Goal: Information Seeking & Learning: Check status

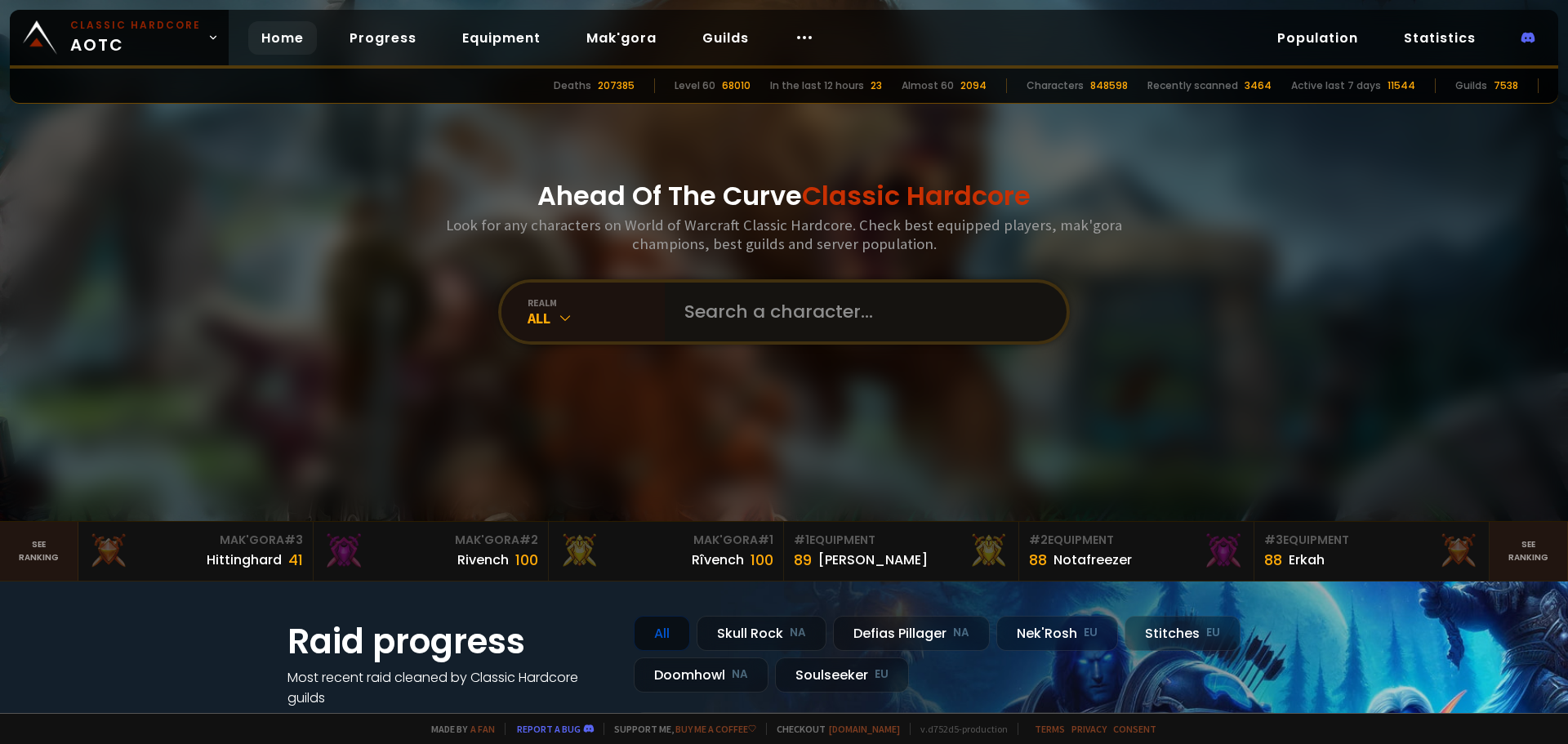
click at [723, 314] on input "text" at bounding box center [861, 312] width 373 height 58
type input "uthull"
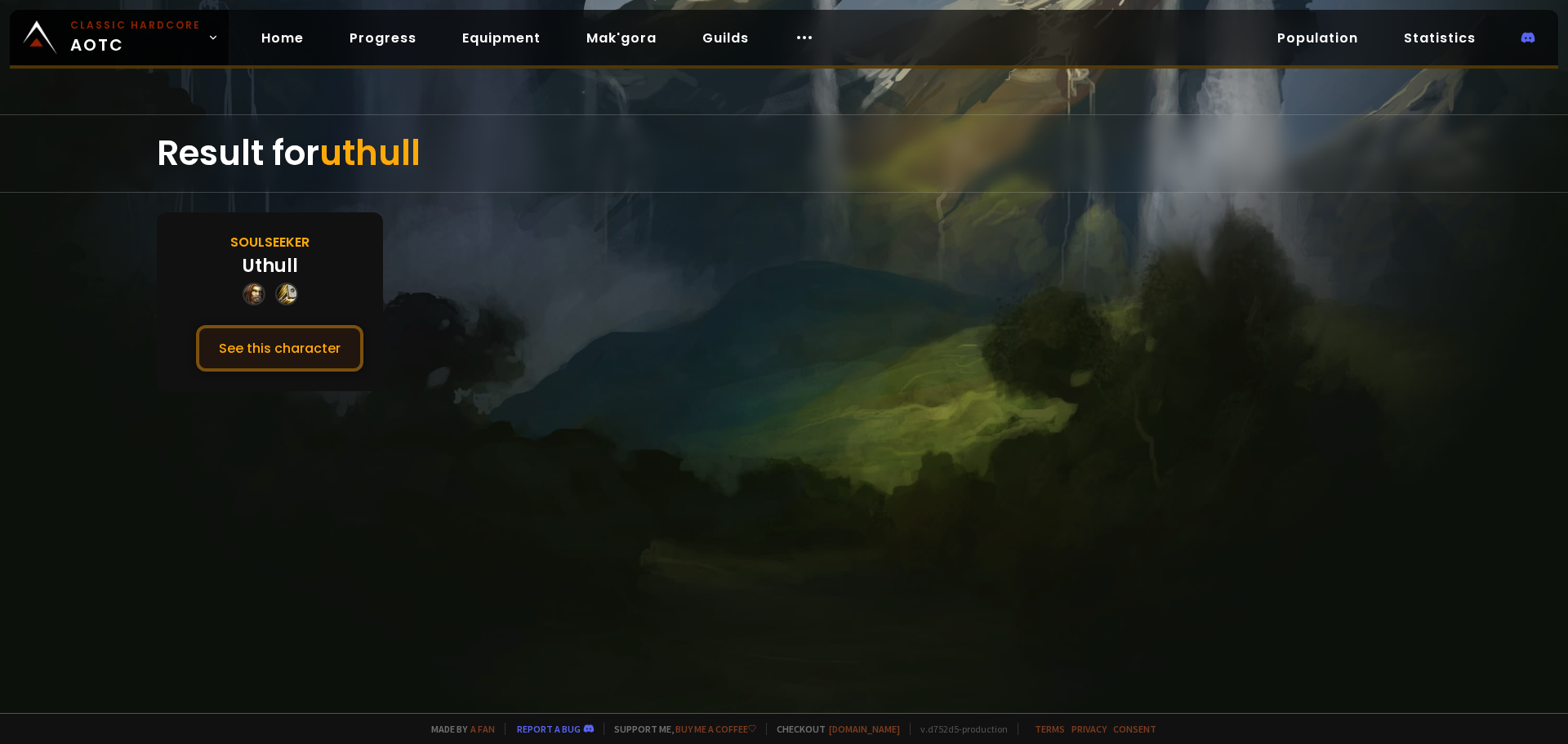
click at [274, 342] on button "See this character" at bounding box center [279, 349] width 167 height 47
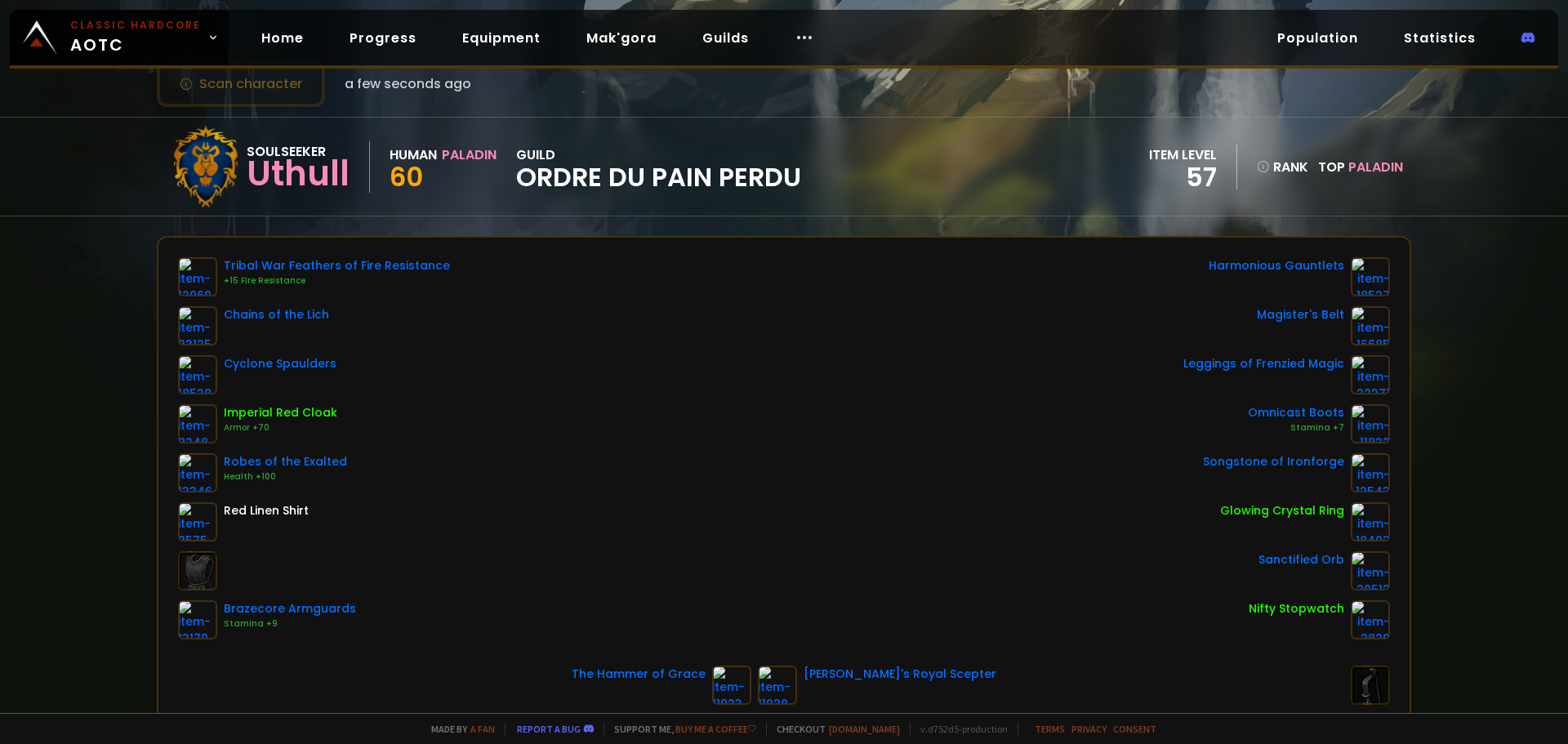
scroll to position [164, 0]
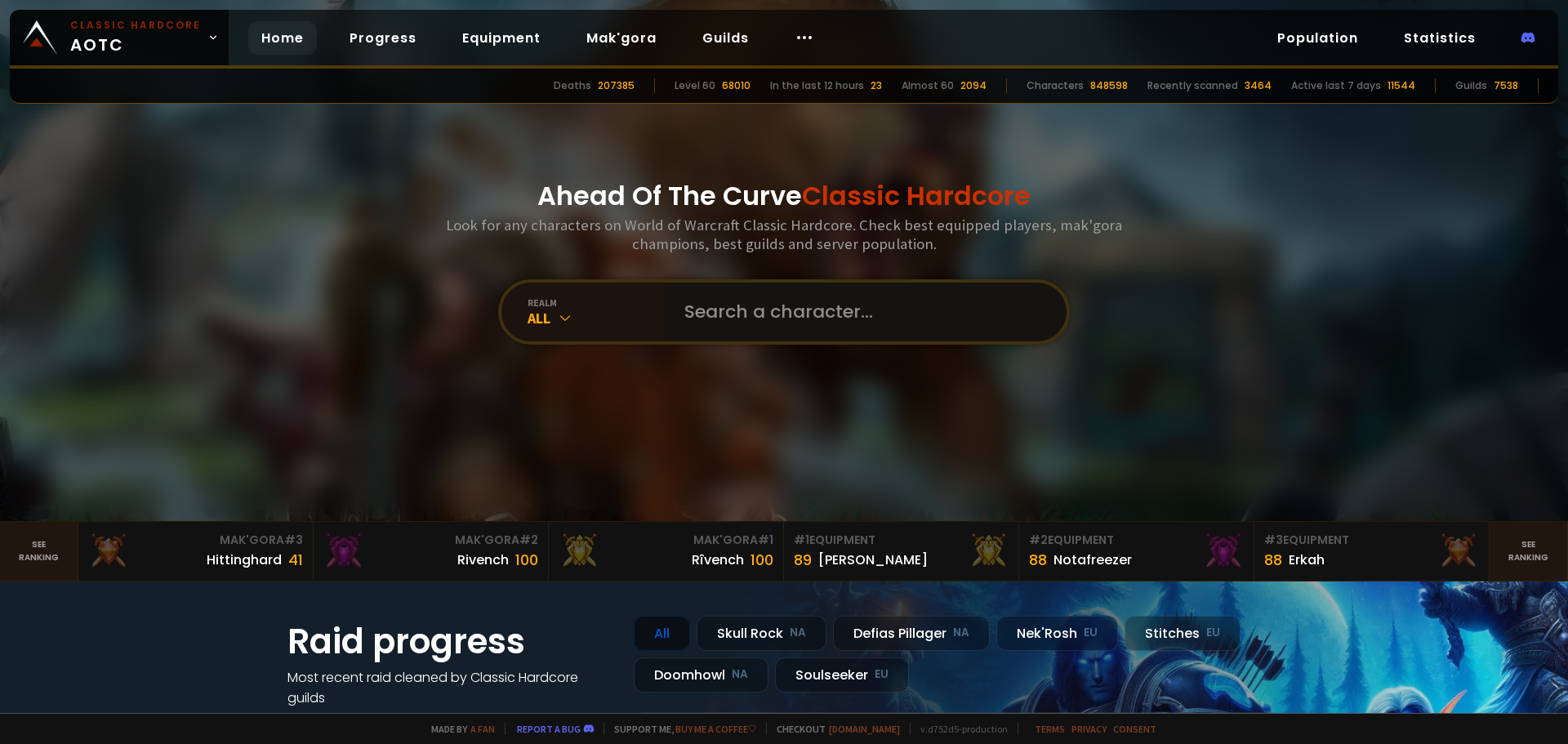
click at [717, 289] on input "text" at bounding box center [861, 312] width 373 height 58
type input "proog"
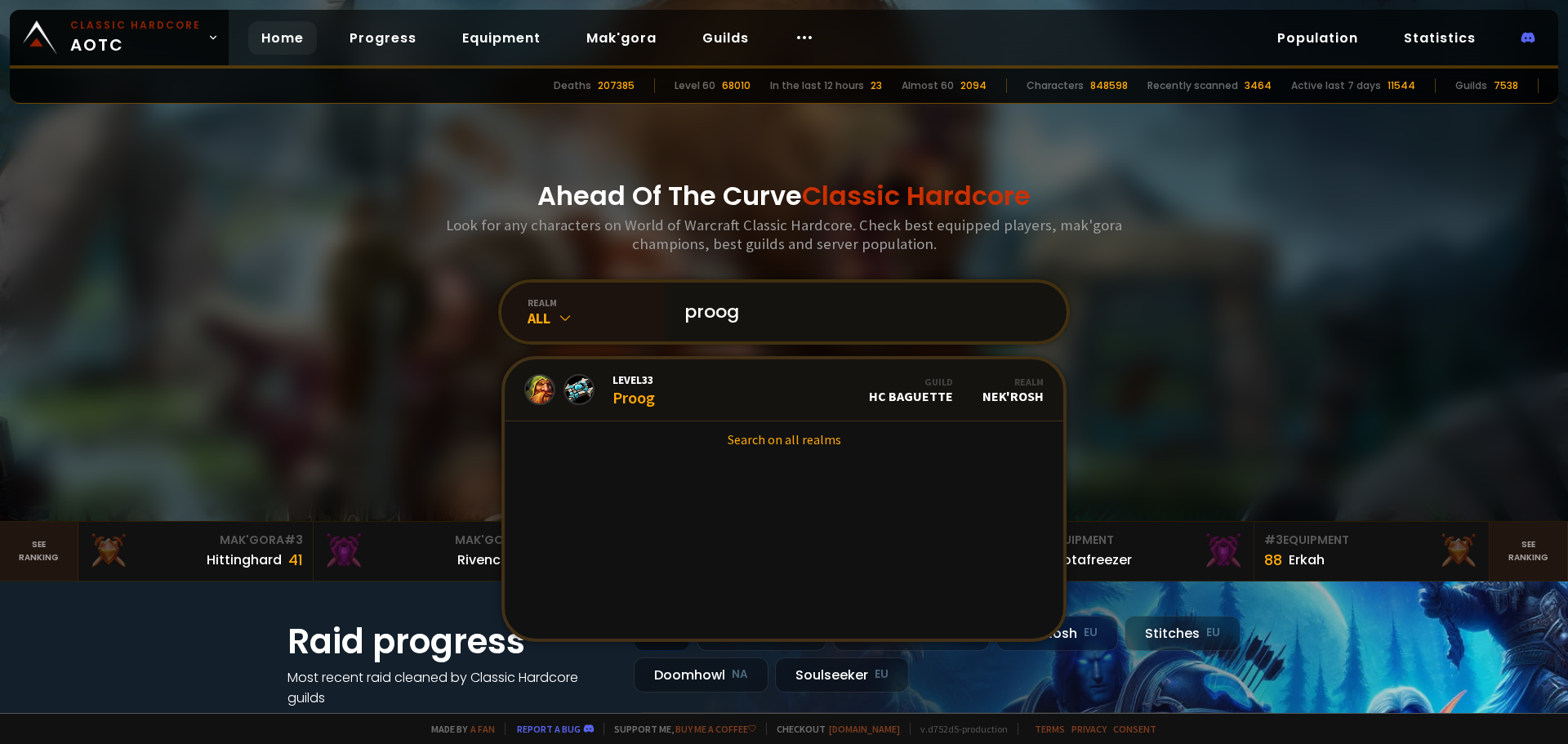
click at [862, 301] on input "proog" at bounding box center [861, 312] width 373 height 58
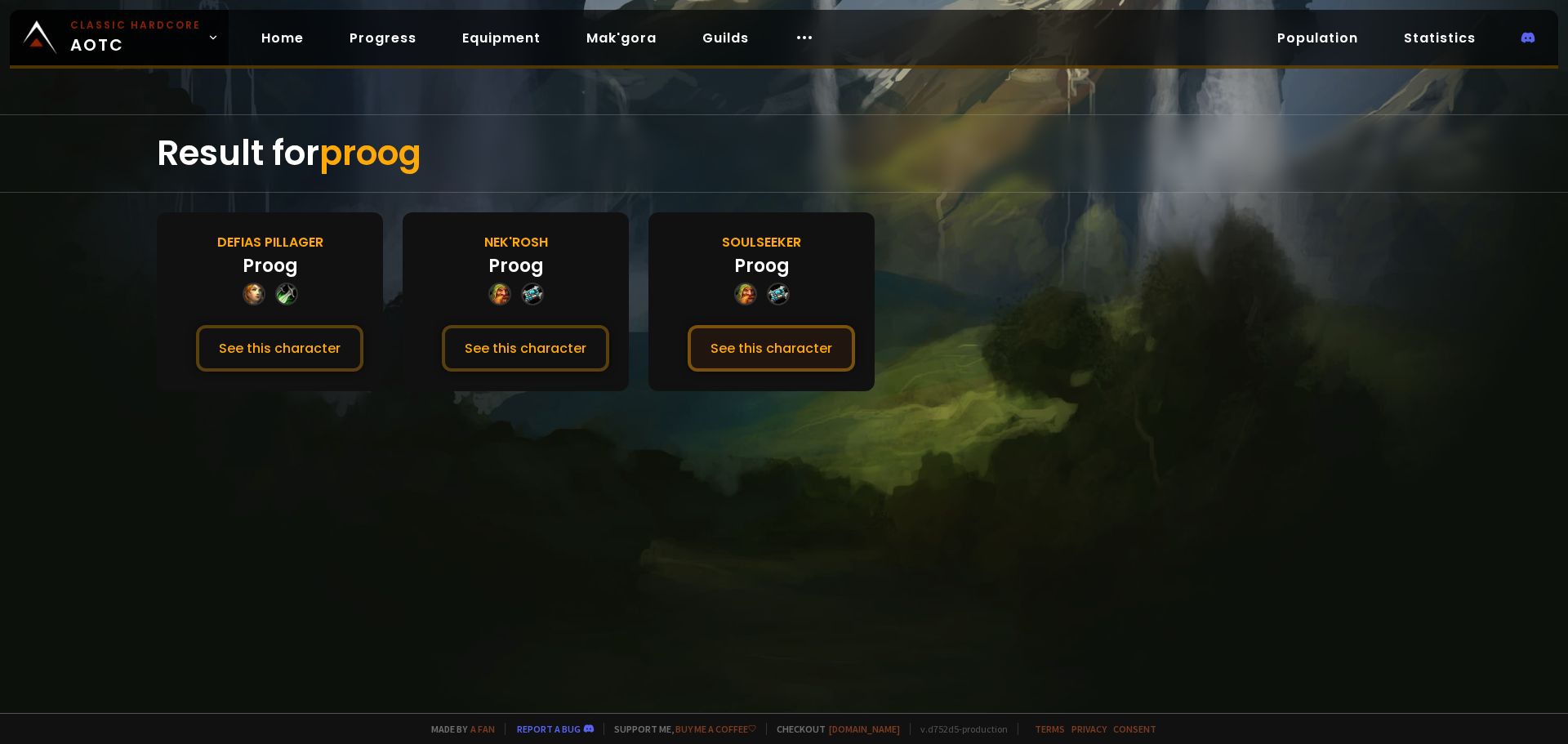
drag, startPoint x: 743, startPoint y: 337, endPoint x: 733, endPoint y: 343, distance: 11.7
click at [744, 337] on button "See this character" at bounding box center [771, 349] width 167 height 47
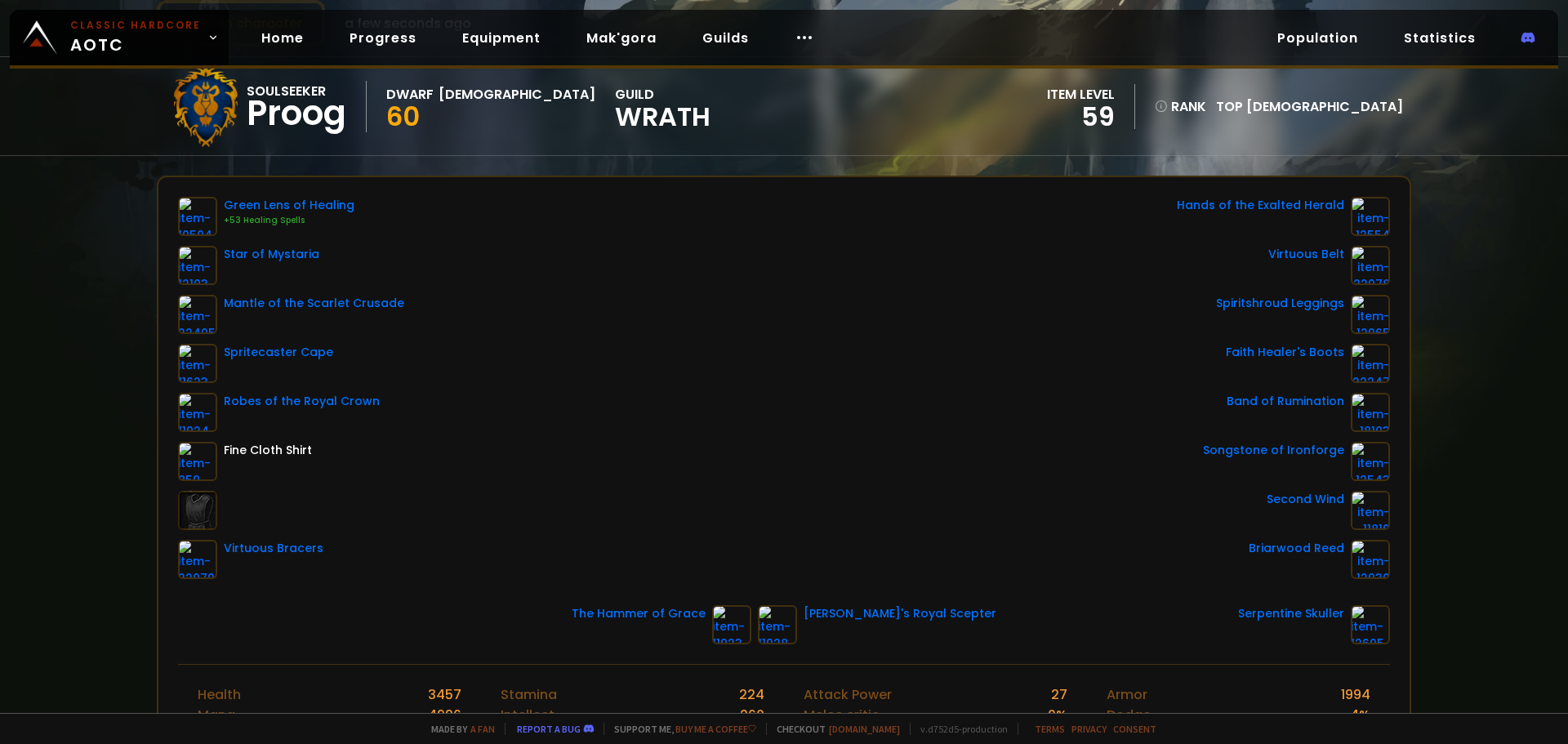
scroll to position [164, 0]
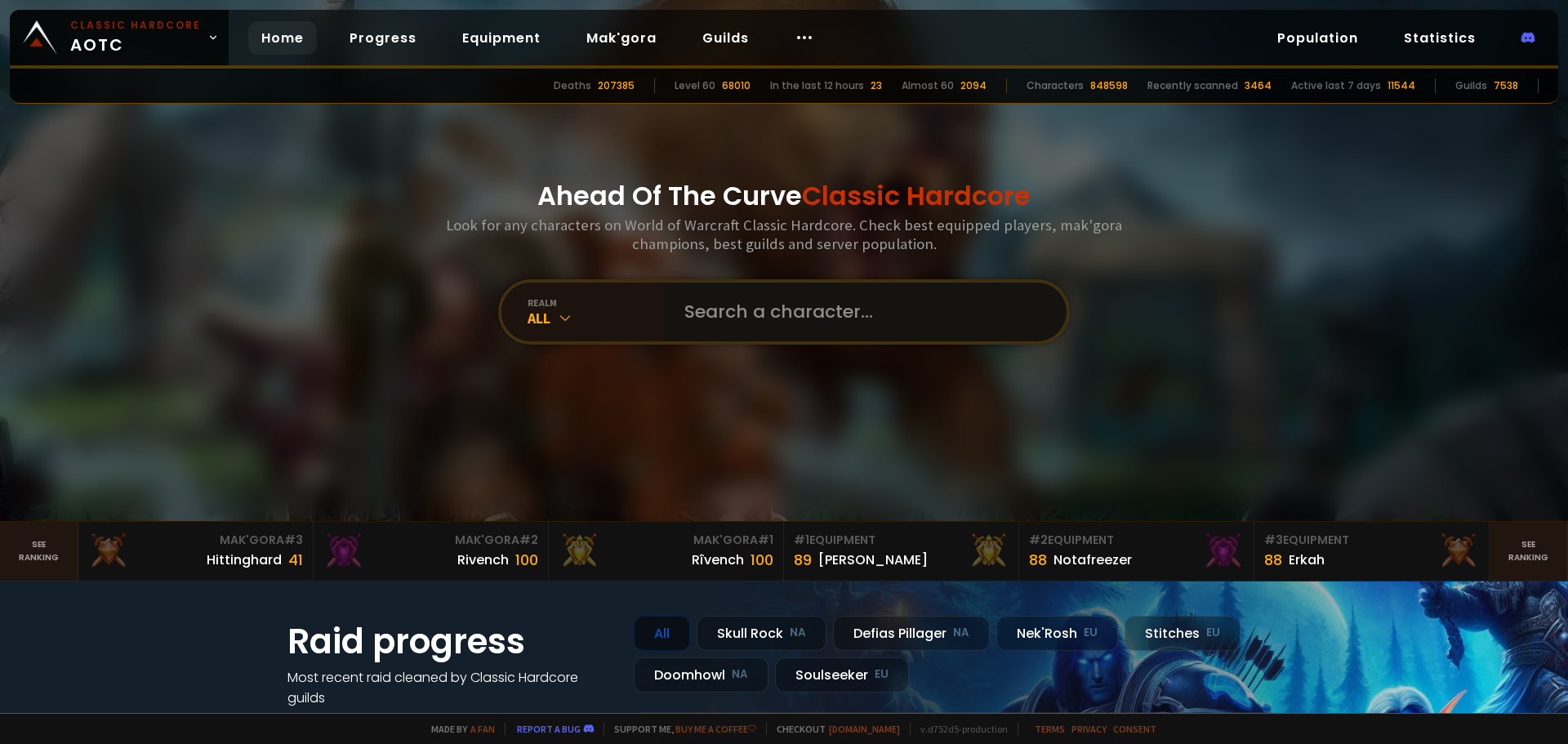
click at [718, 314] on input "text" at bounding box center [861, 312] width 373 height 58
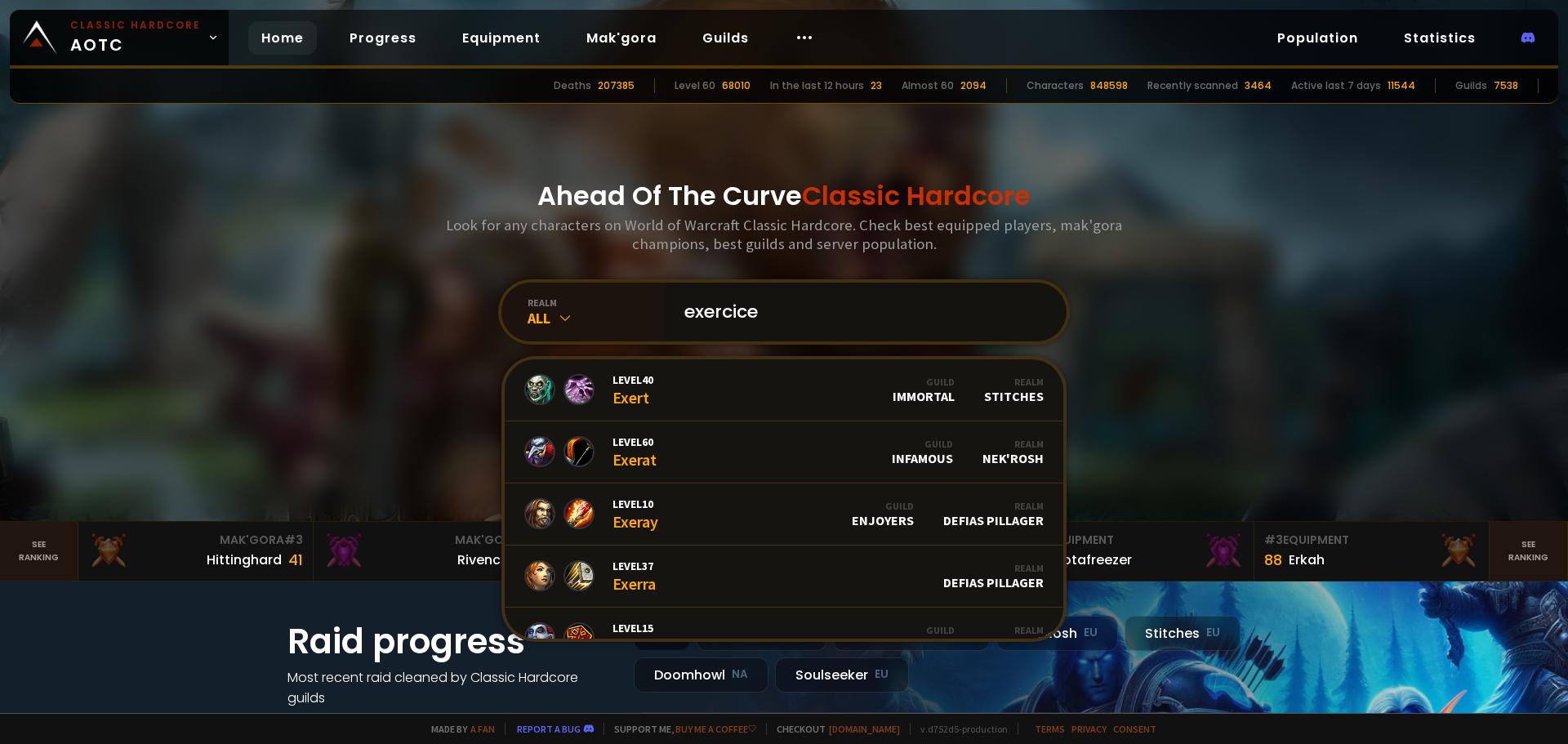
type input "exercice"
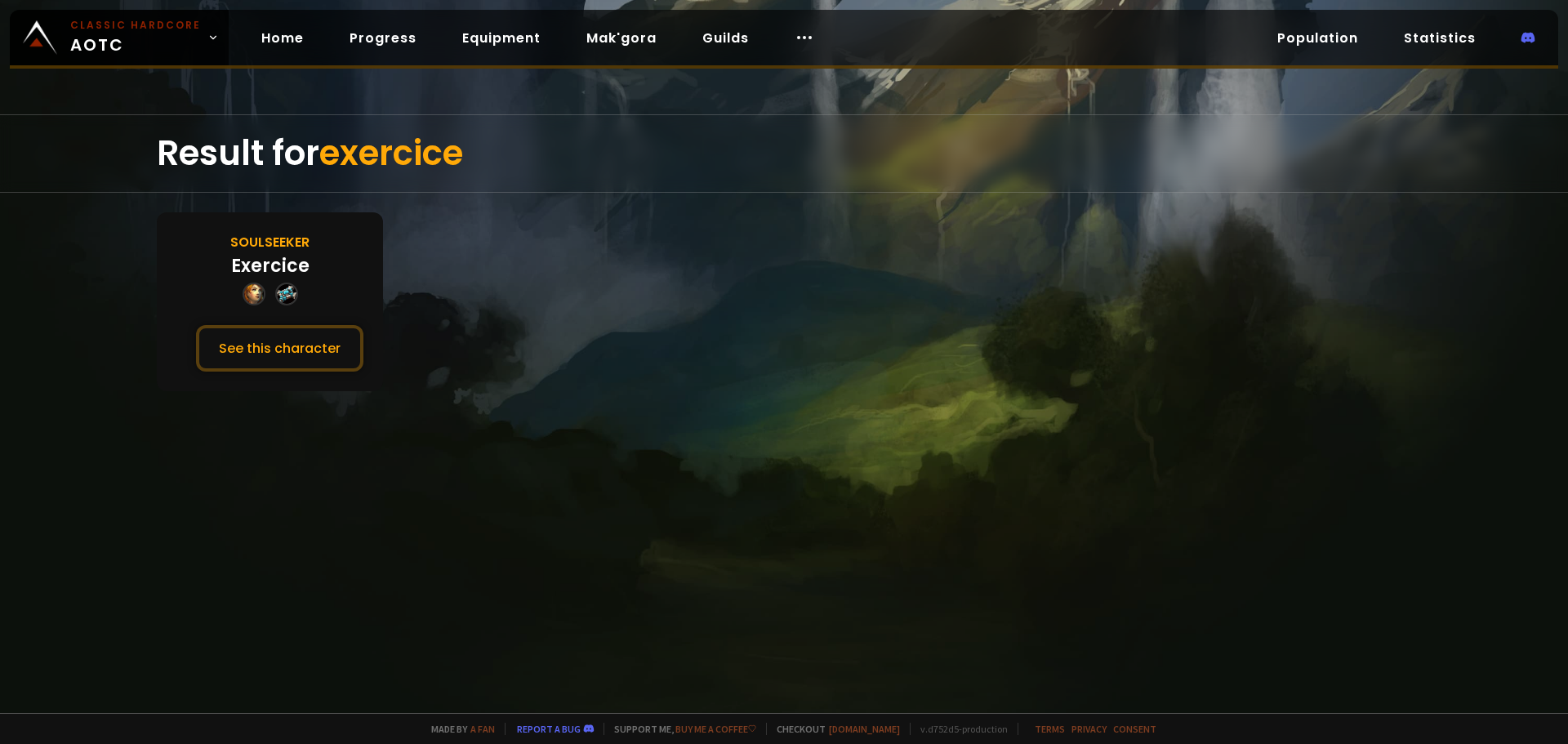
click at [275, 292] on div at bounding box center [286, 294] width 22 height 22
click at [298, 357] on button "See this character" at bounding box center [279, 349] width 167 height 47
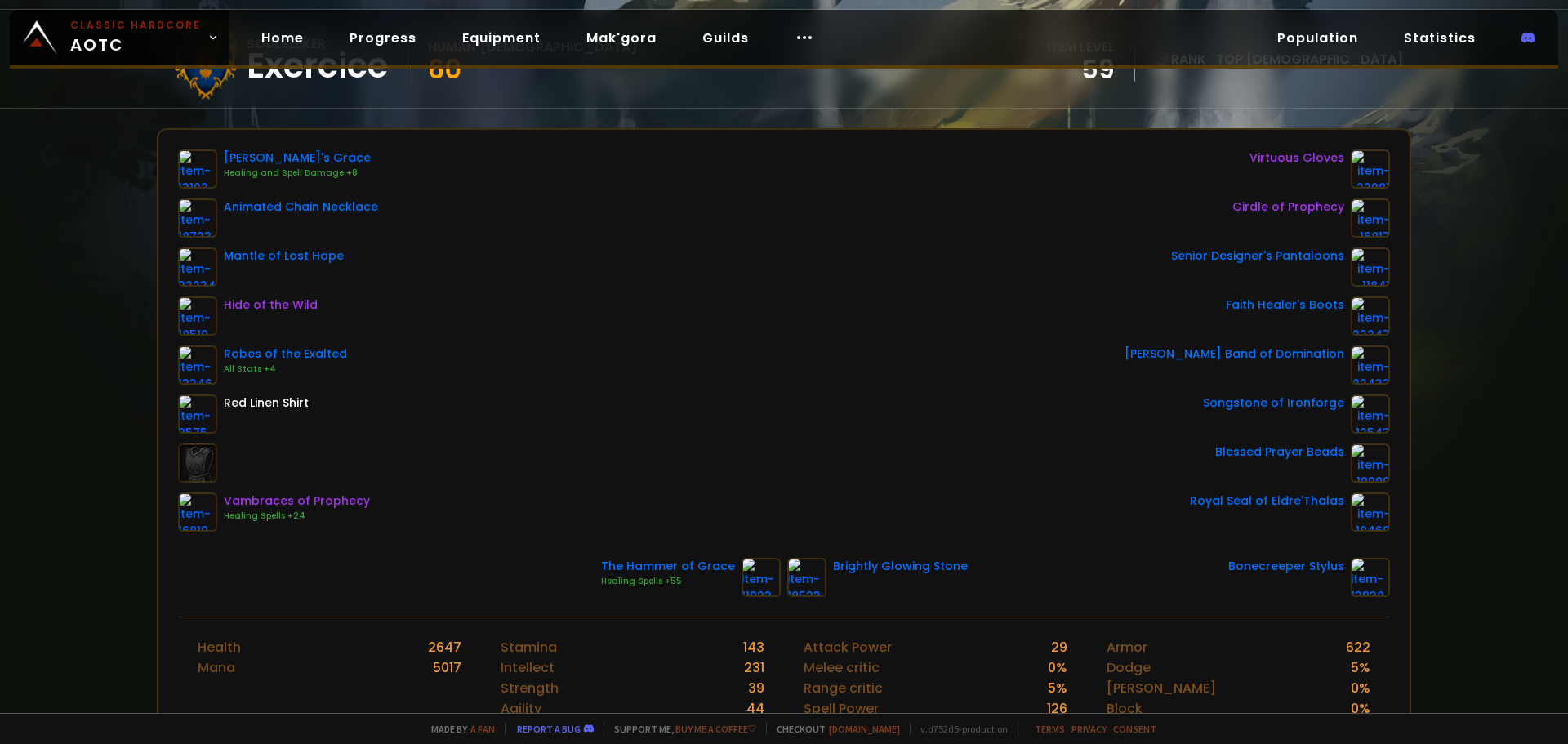
scroll to position [164, 0]
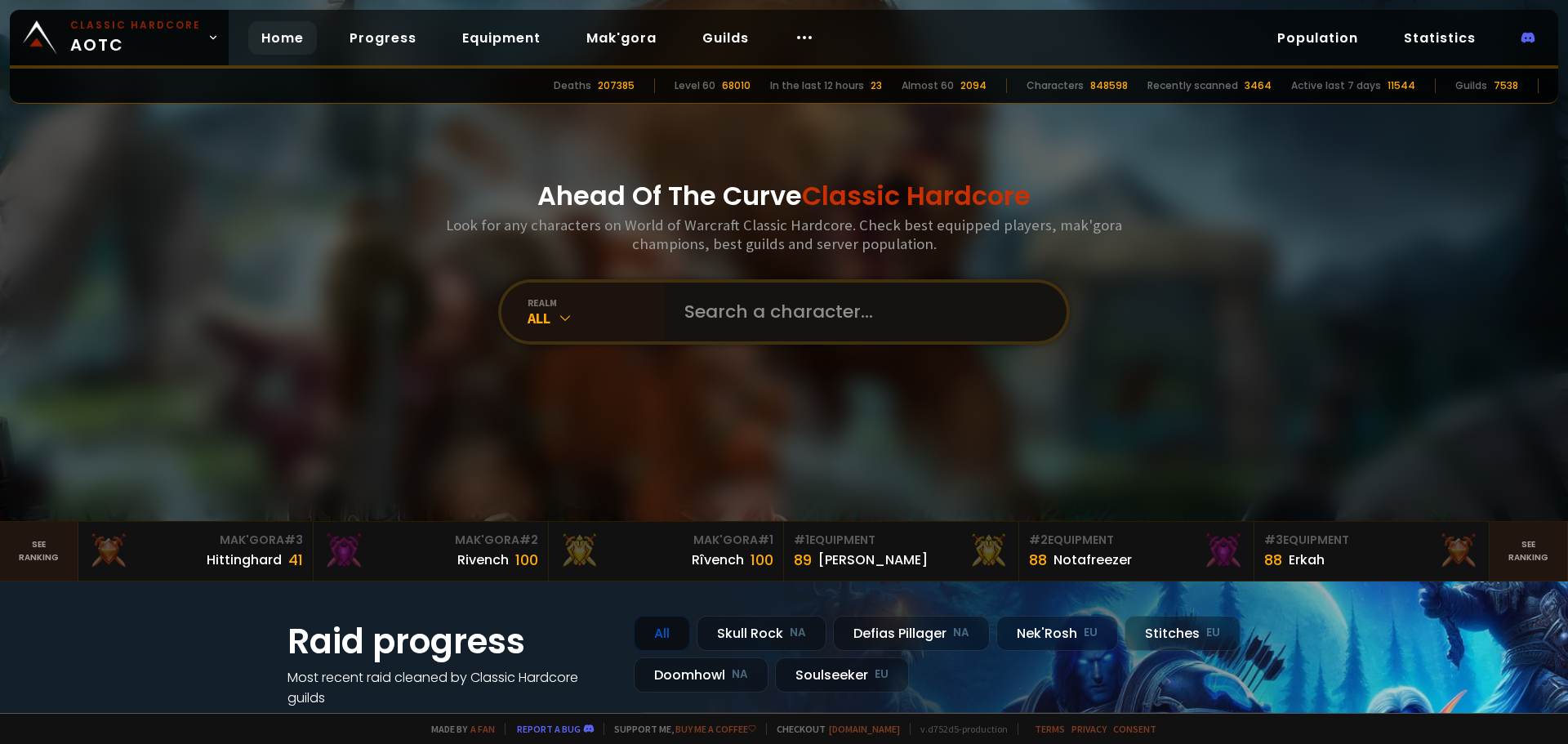
click at [739, 304] on input "text" at bounding box center [861, 312] width 373 height 58
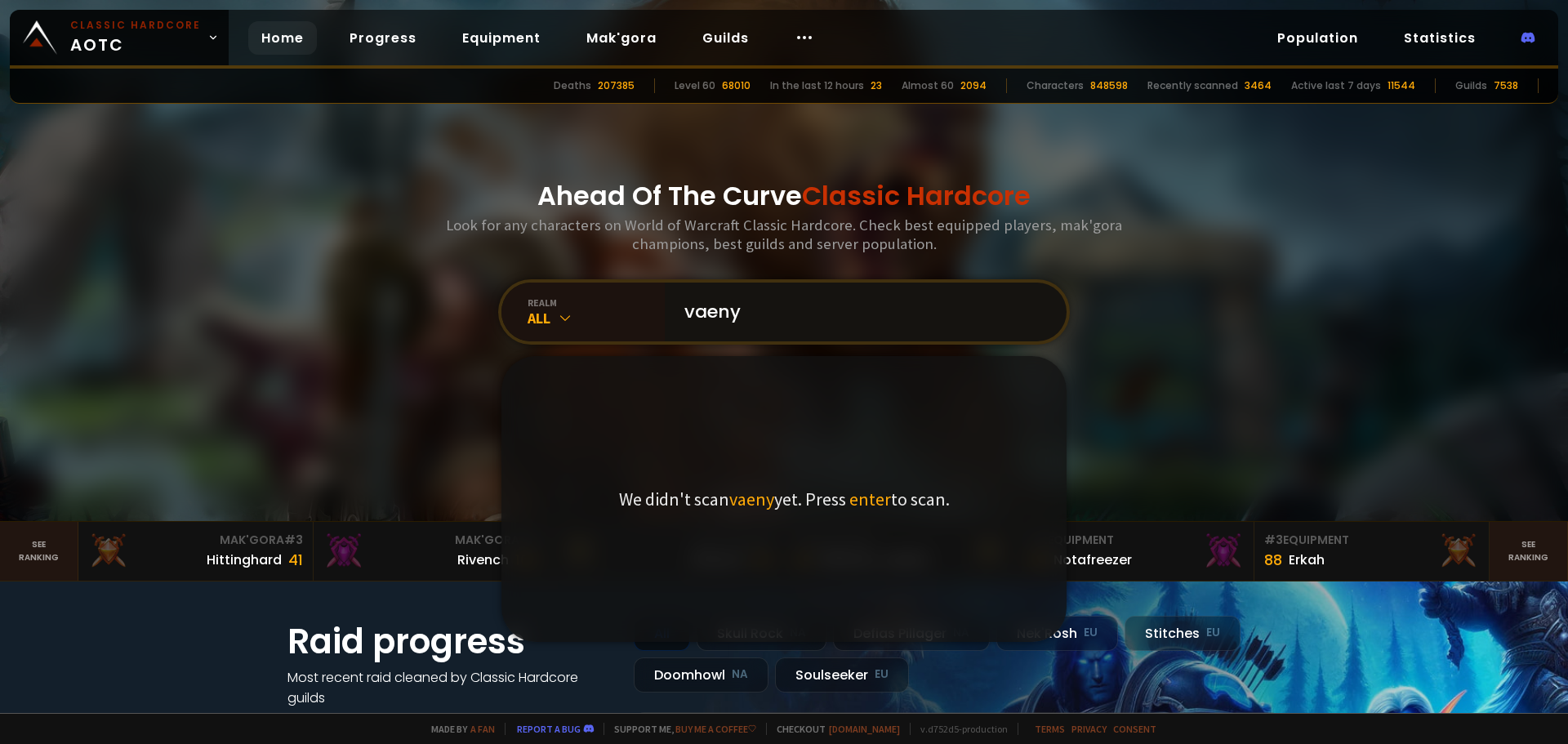
type input "vaenya"
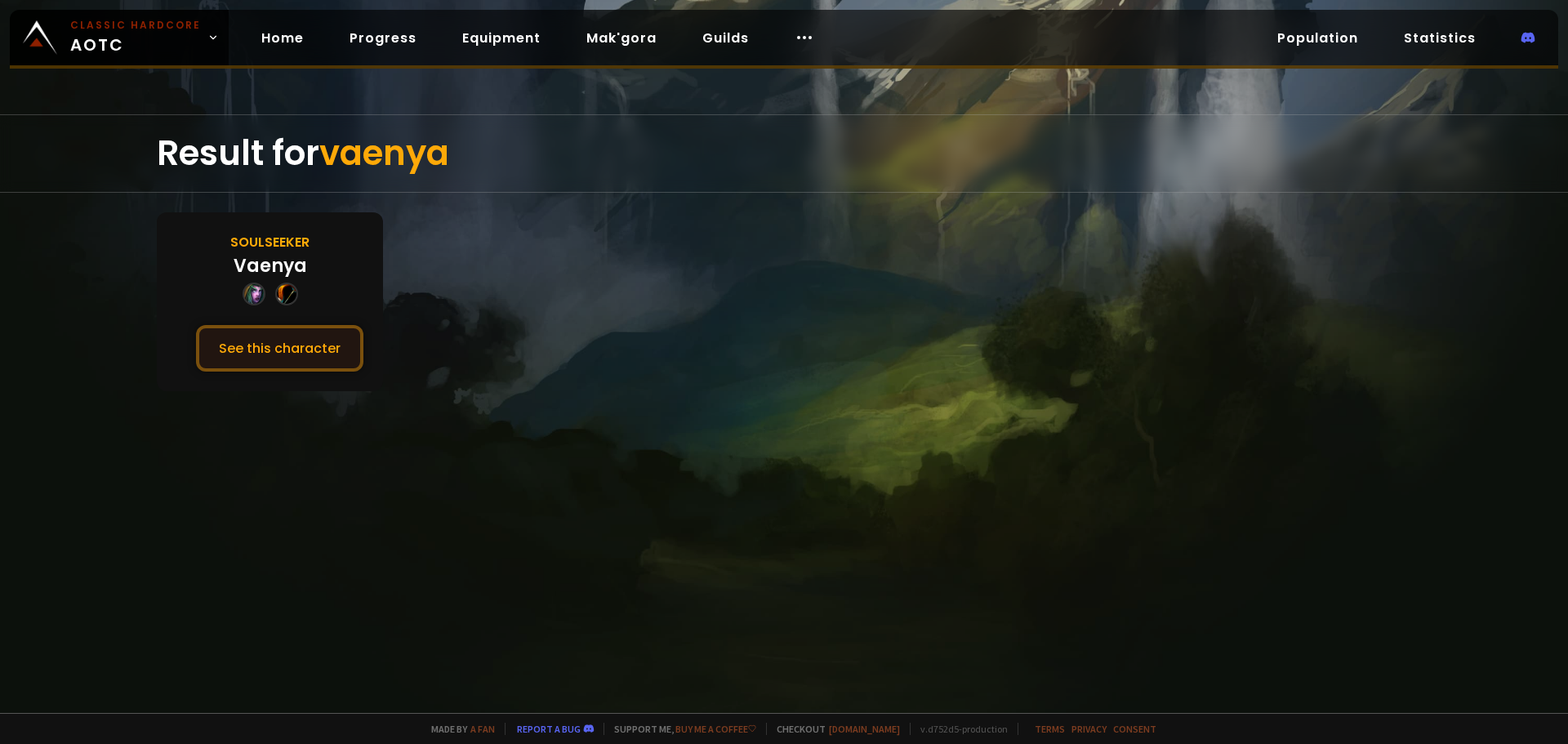
click at [280, 342] on button "See this character" at bounding box center [279, 349] width 167 height 47
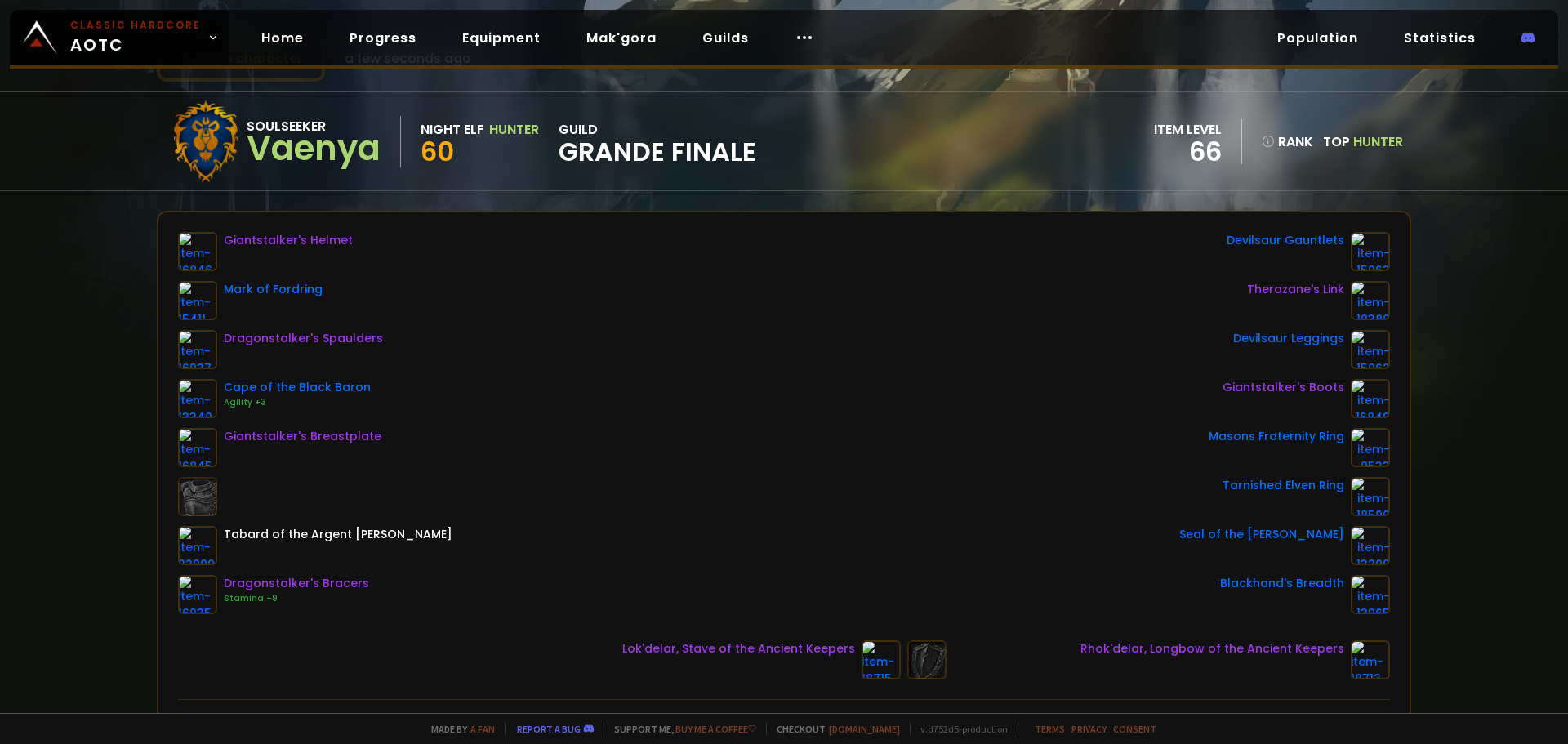
scroll to position [82, 0]
